Goal: Navigation & Orientation: Find specific page/section

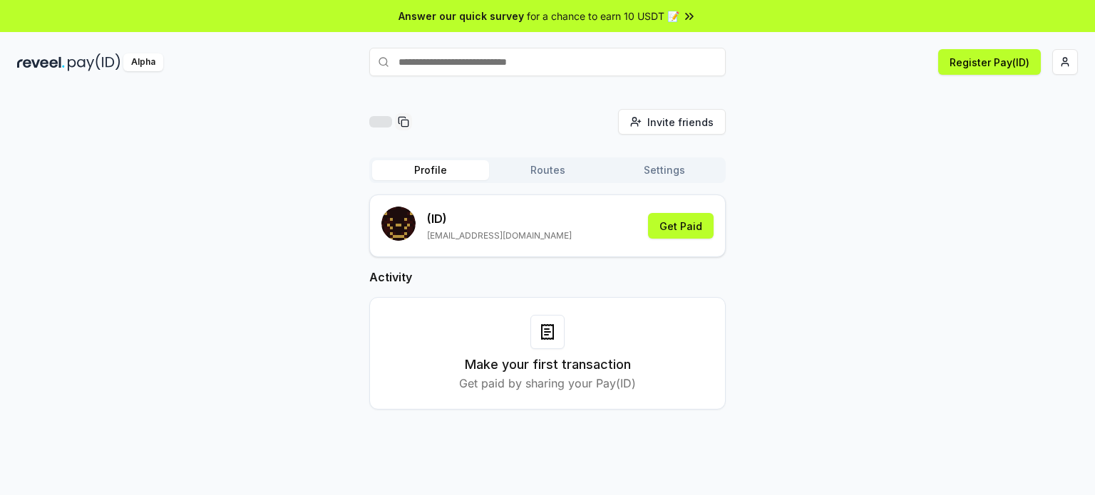
click at [580, 180] on button "Routes" at bounding box center [547, 170] width 117 height 20
click at [464, 177] on button "Profile" at bounding box center [430, 170] width 117 height 20
